Goal: Complete application form

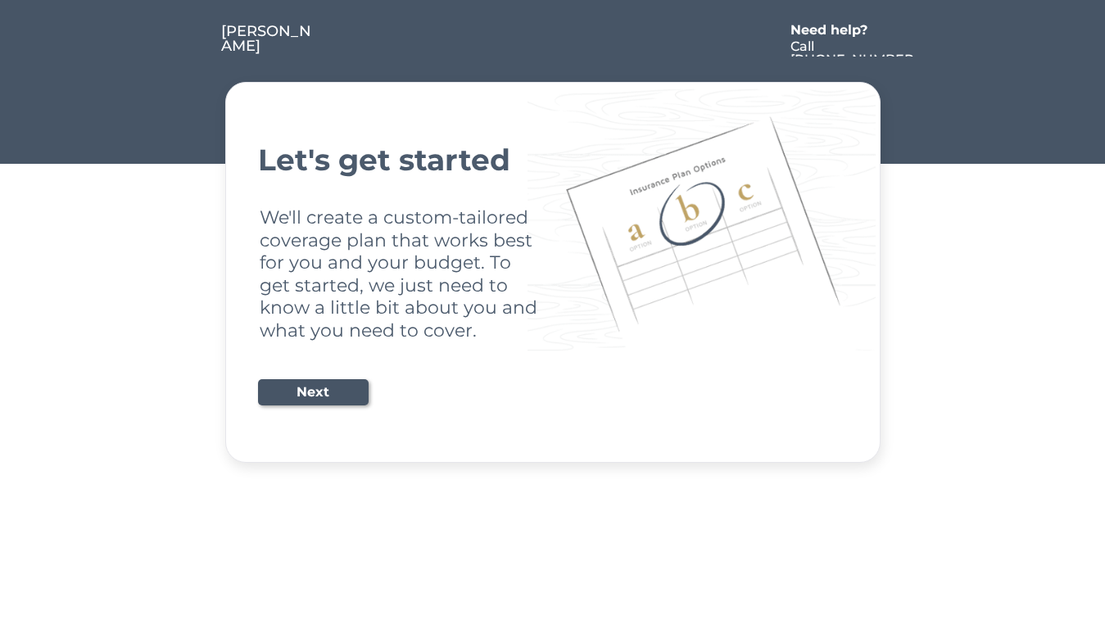
click at [552, 314] on div "Let's get started We'll create a custom-tailored coverage plan that works best …" at bounding box center [553, 272] width 590 height 340
click at [552, 232] on div "Let's get started We'll create a custom-tailored coverage plan that works best …" at bounding box center [553, 272] width 590 height 340
click at [553, 29] on div at bounding box center [548, 40] width 467 height 33
click at [553, 40] on div at bounding box center [548, 40] width 467 height 33
click at [190, 40] on div at bounding box center [190, 40] width 61 height 33
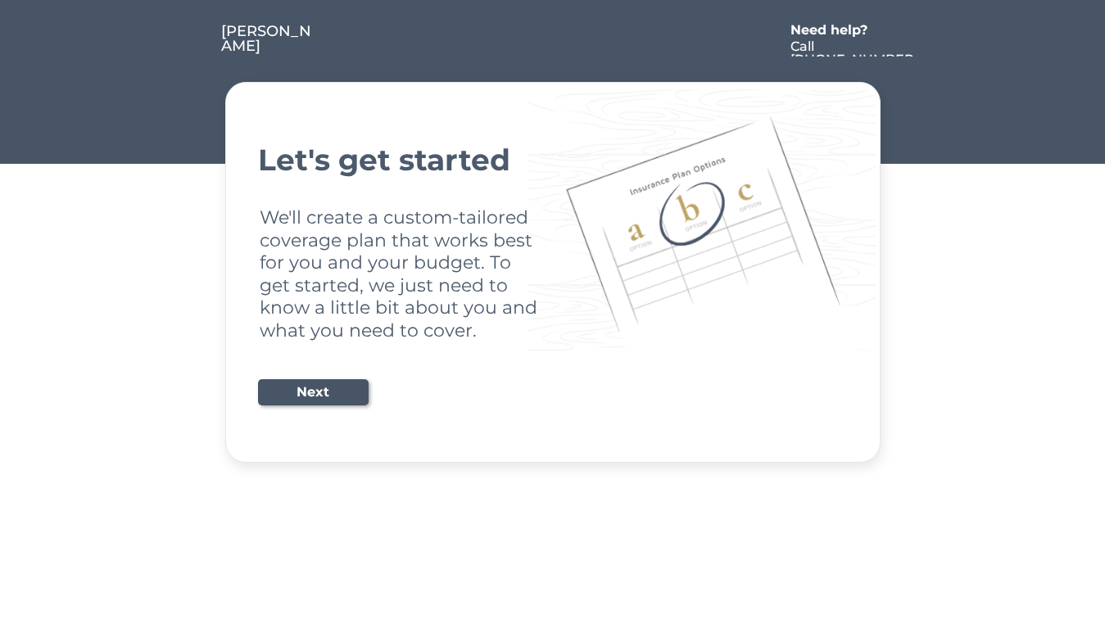
click at [549, 40] on div at bounding box center [548, 40] width 467 height 33
click at [837, 32] on div "Need help?" at bounding box center [837, 30] width 94 height 13
click at [931, 40] on div at bounding box center [930, 40] width 29 height 33
click at [193, 57] on div at bounding box center [193, 56] width 8 height 8
click at [553, 272] on div "Let's get started We'll create a custom-tailored coverage plan that works best …" at bounding box center [553, 272] width 590 height 340
